Goal: Information Seeking & Learning: Understand process/instructions

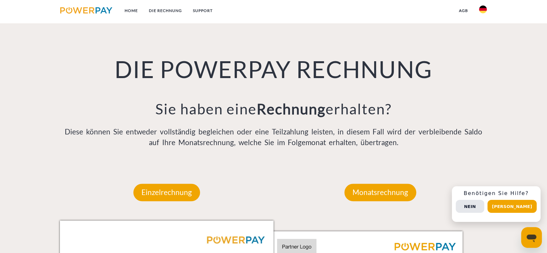
scroll to position [467, 0]
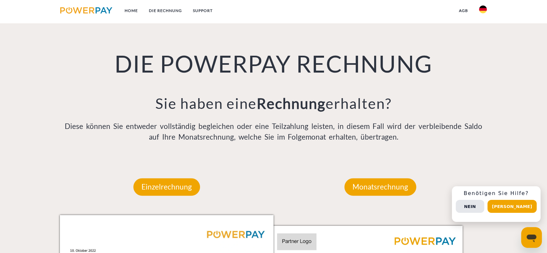
drag, startPoint x: 166, startPoint y: 66, endPoint x: 409, endPoint y: 84, distance: 243.0
click at [409, 84] on div "DIE POWERPAY RECHNUNG Sie haben eine Rechnung erhalten? Diese können Sie entwed…" at bounding box center [273, 79] width 437 height 158
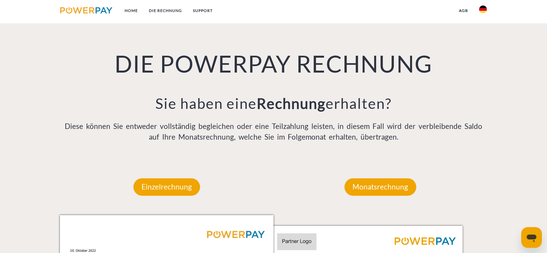
click at [408, 84] on div "DIE POWERPAY RECHNUNG Sie haben eine Rechnung erhalten? Diese können Sie entwed…" at bounding box center [273, 79] width 437 height 158
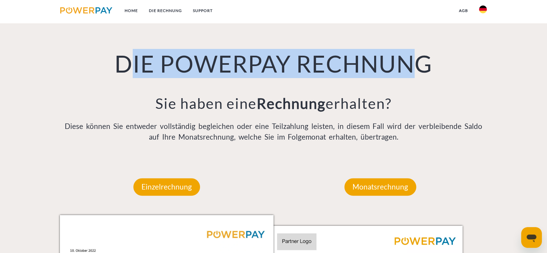
drag, startPoint x: 417, startPoint y: 68, endPoint x: 136, endPoint y: 70, distance: 281.2
click at [136, 70] on h1 "DIE POWERPAY RECHNUNG" at bounding box center [273, 63] width 427 height 29
click at [222, 65] on h1 "DIE POWERPAY RECHNUNG" at bounding box center [273, 63] width 427 height 29
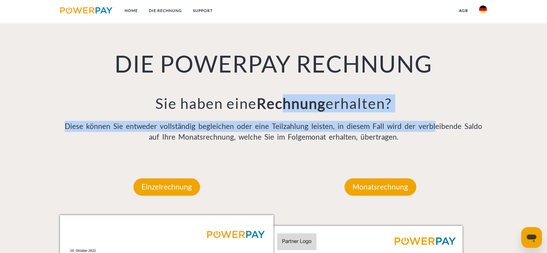
drag, startPoint x: 282, startPoint y: 104, endPoint x: 426, endPoint y: 121, distance: 144.7
click at [426, 121] on div "DIE POWERPAY RECHNUNG Sie haben eine Rechnung erhalten? Diese können Sie entwed…" at bounding box center [273, 79] width 437 height 158
click at [426, 121] on p "Diese können Sie entweder vollständig begleichen oder eine Teilzahlung leisten,…" at bounding box center [273, 132] width 427 height 22
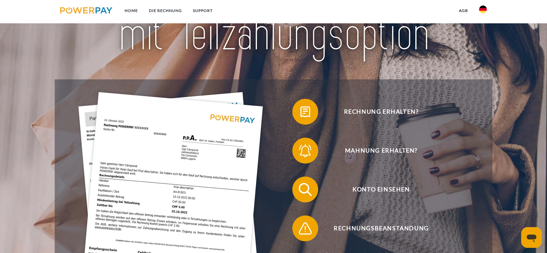
scroll to position [0, 0]
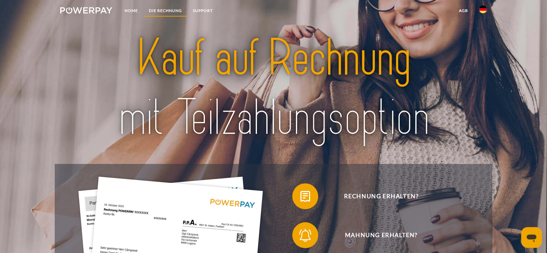
click at [163, 11] on link "DIE RECHNUNG" at bounding box center [165, 11] width 44 height 12
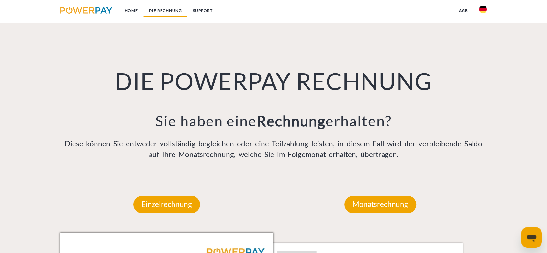
scroll to position [468, 0]
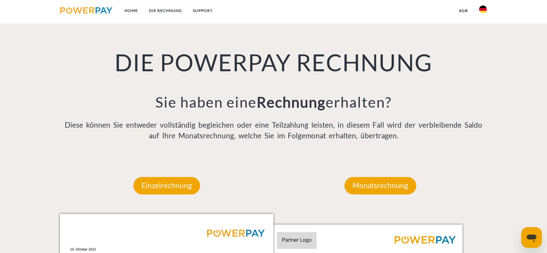
drag, startPoint x: 160, startPoint y: 65, endPoint x: 449, endPoint y: 79, distance: 289.3
click at [449, 79] on div "DIE POWERPAY RECHNUNG Sie haben eine Rechnung erhalten? Diese können Sie entwed…" at bounding box center [273, 78] width 437 height 158
click at [449, 80] on div "DIE POWERPAY RECHNUNG Sie haben eine Rechnung erhalten? Diese können Sie entwed…" at bounding box center [273, 78] width 437 height 158
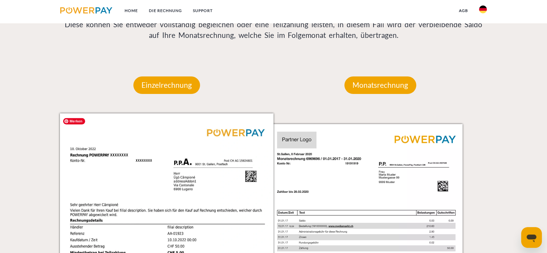
scroll to position [575, 0]
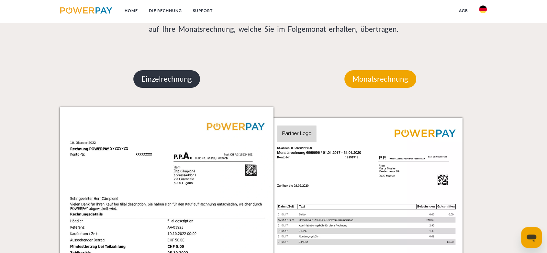
click at [180, 80] on p "Einzelrechnung" at bounding box center [166, 78] width 67 height 17
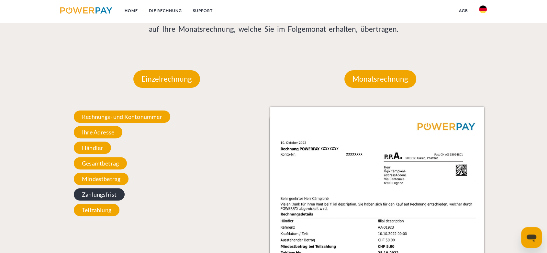
click at [109, 193] on span "Zahlungsfrist" at bounding box center [99, 194] width 51 height 12
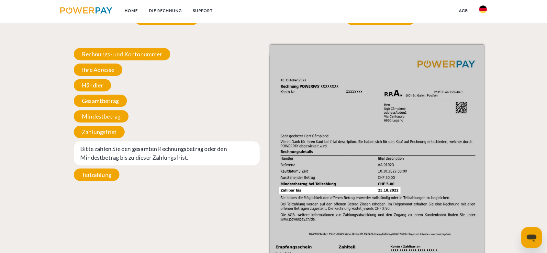
scroll to position [587, 0]
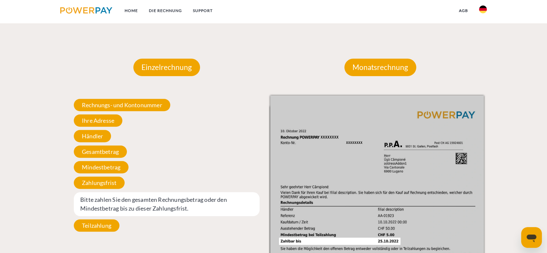
click at [111, 71] on div "Einzelrechnung Einzelrechnung Rechnungs- und Kontonummer Ihre Rechnungs –und Ko…" at bounding box center [167, 218] width 214 height 359
